Goal: Find specific page/section: Find specific page/section

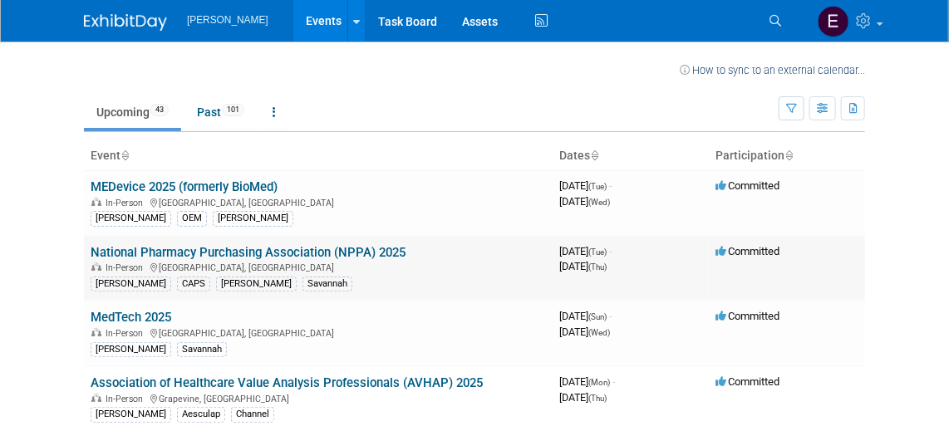
scroll to position [75, 0]
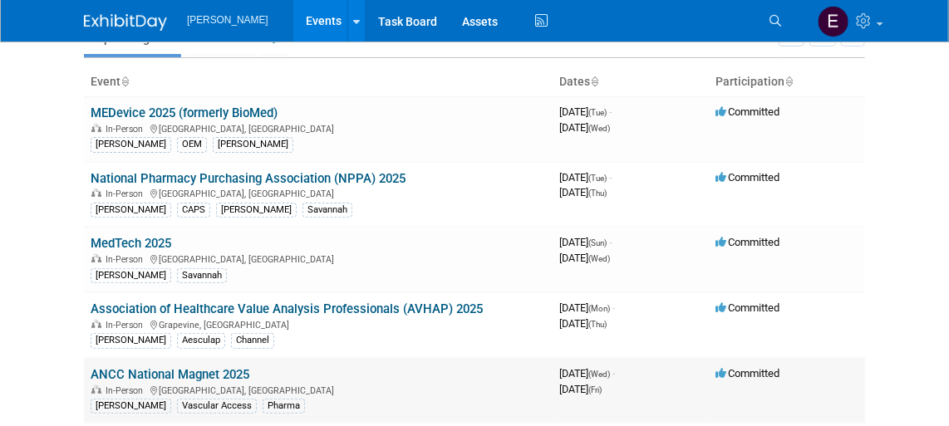
click at [162, 371] on link "ANCC National Magnet 2025" at bounding box center [170, 374] width 159 height 15
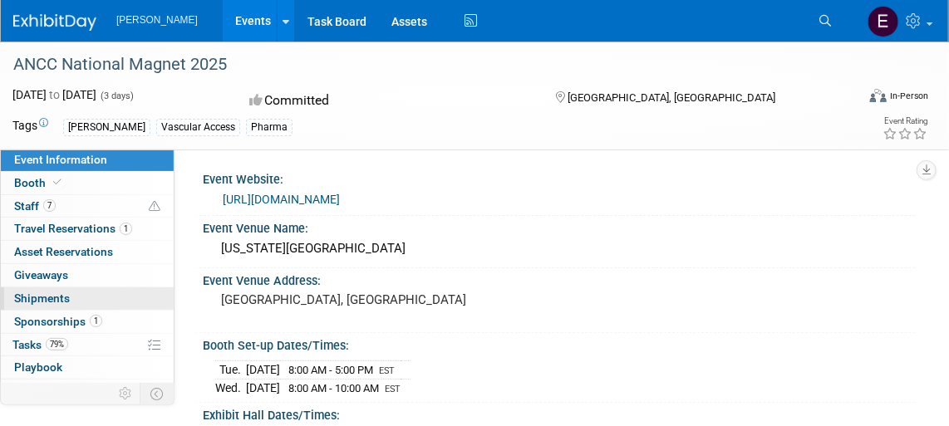
click at [57, 296] on span "Shipments 0" at bounding box center [42, 298] width 56 height 13
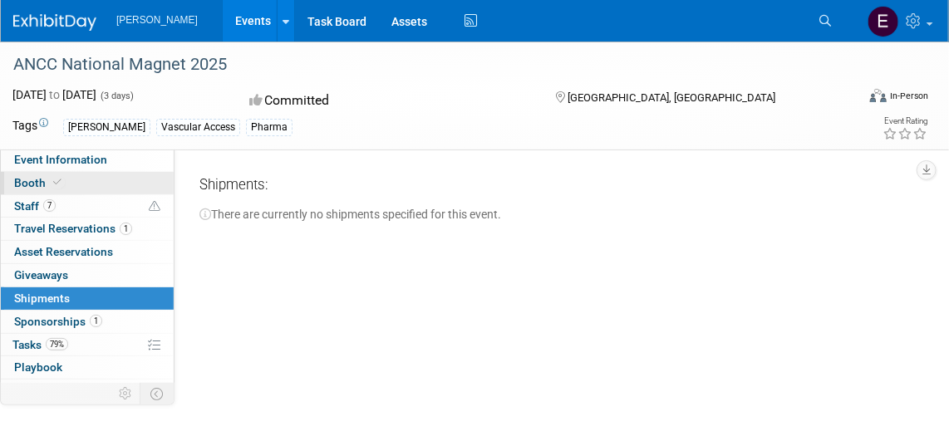
click at [42, 174] on link "Booth" at bounding box center [87, 183] width 173 height 22
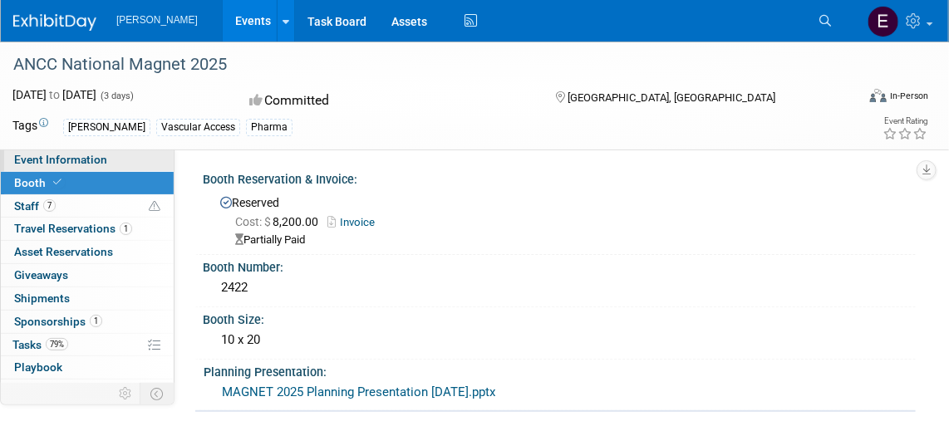
click at [42, 153] on span "Event Information" at bounding box center [60, 159] width 93 height 13
